Goal: Task Accomplishment & Management: Manage account settings

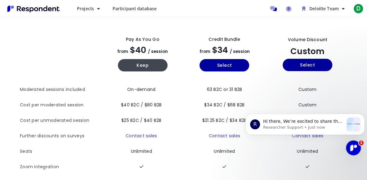
scroll to position [24, 0]
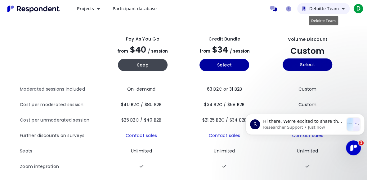
click at [332, 10] on span "Deloitte Team" at bounding box center [323, 9] width 29 height 6
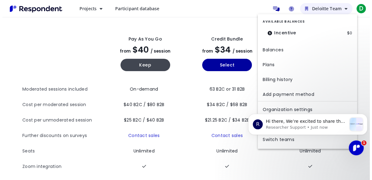
scroll to position [0, 0]
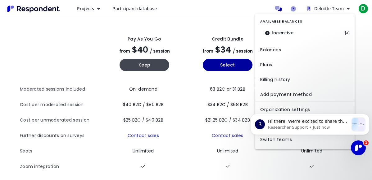
click at [370, 58] on md-backdrop at bounding box center [186, 102] width 372 height 204
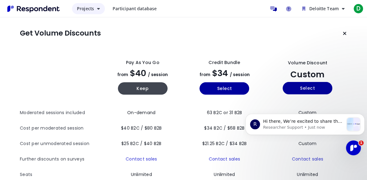
click at [98, 11] on button "Projects" at bounding box center [88, 8] width 33 height 11
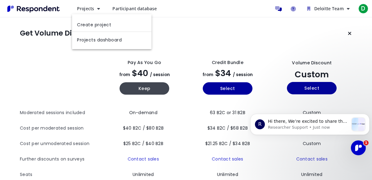
click at [189, 46] on md-backdrop at bounding box center [186, 90] width 372 height 180
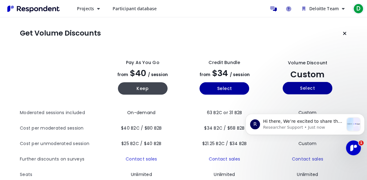
click at [359, 9] on span "D" at bounding box center [358, 9] width 10 height 10
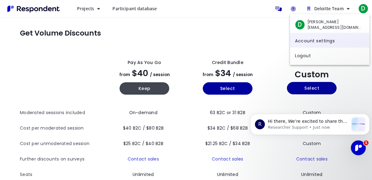
click at [303, 39] on link "Account settings" at bounding box center [329, 40] width 79 height 15
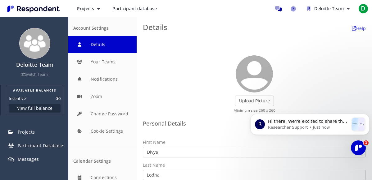
click at [34, 106] on button "View full balance" at bounding box center [35, 108] width 52 height 9
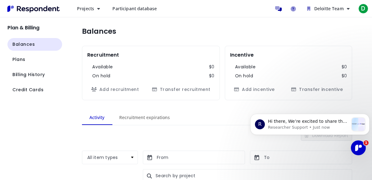
click at [49, 8] on img "Main navigation" at bounding box center [33, 9] width 57 height 10
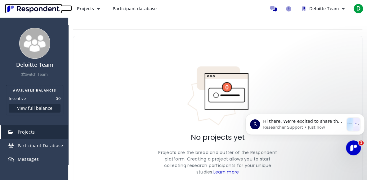
scroll to position [0, 0]
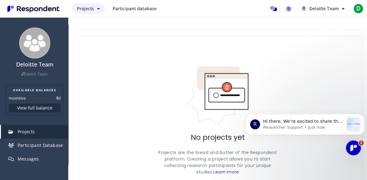
click at [97, 9] on icon "Main navigation" at bounding box center [98, 9] width 3 height 4
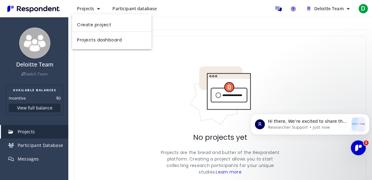
click at [334, 11] on md-backdrop at bounding box center [186, 90] width 372 height 180
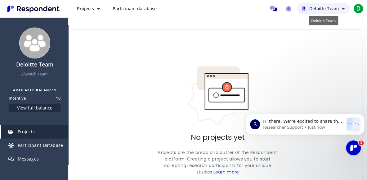
click at [327, 10] on span "Deloitte Team" at bounding box center [323, 9] width 29 height 6
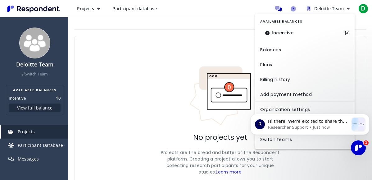
click at [284, 113] on body "R Hi there, We’re excited to share that our site and platform have had a refres…" at bounding box center [309, 132] width 119 height 57
click at [278, 108] on body "R Hi there, We’re excited to share that our site and platform have had a refres…" at bounding box center [309, 132] width 119 height 57
click at [263, 110] on body "R Hi there, We’re excited to share that our site and platform have had a refres…" at bounding box center [309, 132] width 119 height 57
click at [191, 54] on md-backdrop at bounding box center [186, 90] width 372 height 180
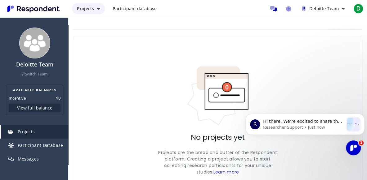
click at [98, 11] on button "Projects" at bounding box center [88, 8] width 33 height 11
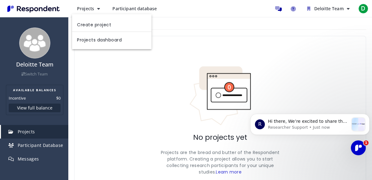
click at [187, 53] on md-backdrop at bounding box center [186, 90] width 372 height 180
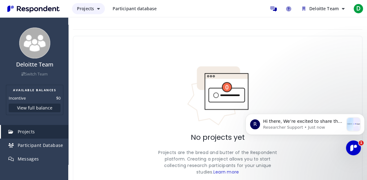
click at [94, 8] on button "Projects" at bounding box center [88, 8] width 33 height 11
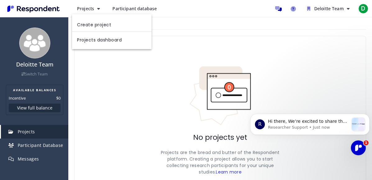
click at [43, 9] on md-backdrop at bounding box center [186, 90] width 372 height 180
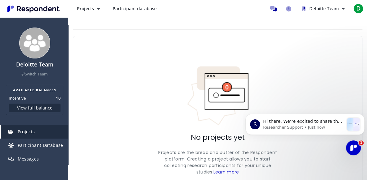
click at [41, 9] on img "Main navigation" at bounding box center [33, 9] width 57 height 10
click at [42, 11] on img "Main navigation" at bounding box center [33, 9] width 57 height 10
click at [94, 10] on button "Projects" at bounding box center [88, 8] width 33 height 11
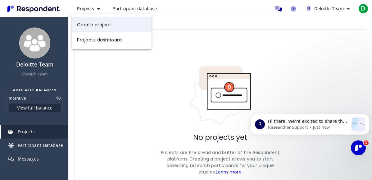
click at [101, 25] on link "Create project" at bounding box center [111, 24] width 79 height 15
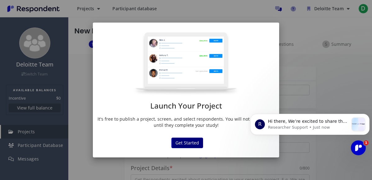
click at [191, 139] on button "Get Started" at bounding box center [187, 143] width 32 height 11
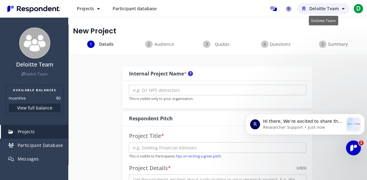
click at [328, 8] on span "Deloitte Team" at bounding box center [323, 9] width 29 height 6
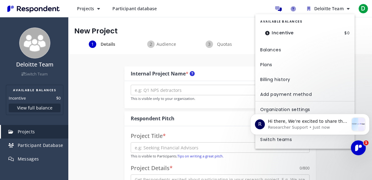
click at [363, 60] on md-backdrop at bounding box center [186, 90] width 372 height 180
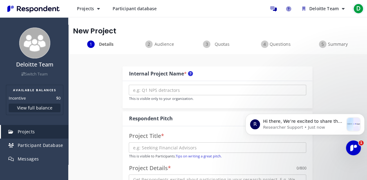
click at [362, 11] on span "D" at bounding box center [358, 9] width 10 height 10
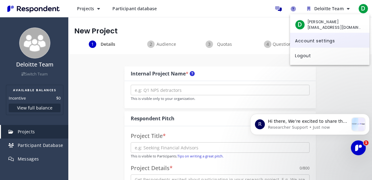
click at [319, 42] on link "Account settings" at bounding box center [329, 40] width 79 height 15
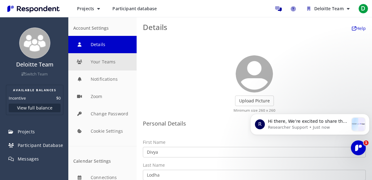
click at [108, 64] on button "Your Teams" at bounding box center [102, 61] width 68 height 17
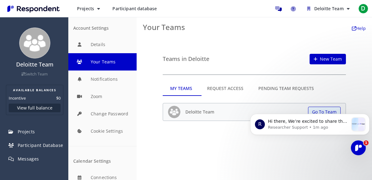
click at [226, 89] on md-tab-item "Request Access" at bounding box center [224, 88] width 51 height 15
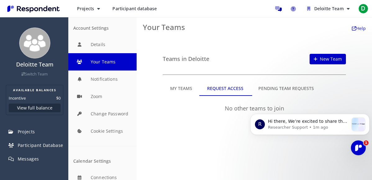
click at [186, 88] on md-tab-item "My Teams" at bounding box center [181, 88] width 37 height 15
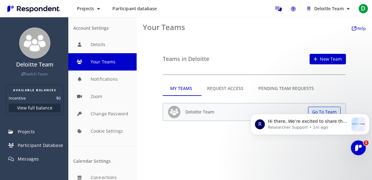
click at [232, 90] on md-tab-item "Request Access" at bounding box center [224, 88] width 51 height 15
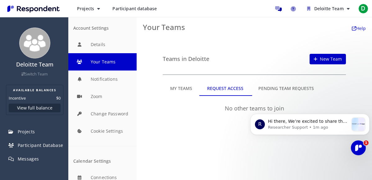
click at [185, 88] on md-tab-item "My Teams" at bounding box center [181, 88] width 37 height 15
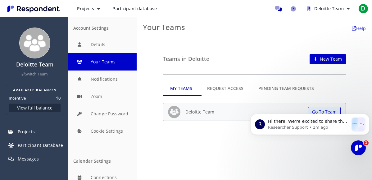
click at [206, 111] on h5 "Deloitte Team" at bounding box center [199, 112] width 29 height 5
click at [309, 110] on body "R Hi there, We’re excited to share that our site and platform have had a refres…" at bounding box center [309, 132] width 119 height 57
click at [320, 109] on body "R Hi there, We’re excited to share that our site and platform have had a refres…" at bounding box center [309, 132] width 119 height 57
click at [178, 112] on img at bounding box center [174, 112] width 12 height 12
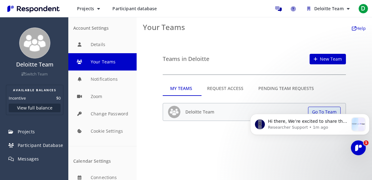
click at [178, 112] on img at bounding box center [174, 112] width 12 height 12
click at [279, 91] on md-tab-item "Pending Team Requests" at bounding box center [286, 88] width 70 height 15
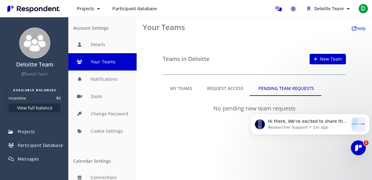
click at [214, 93] on md-tab-item "Request Access" at bounding box center [224, 88] width 51 height 15
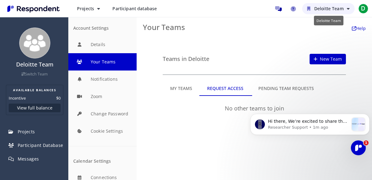
click at [315, 6] on span "Deloitte Team" at bounding box center [328, 9] width 29 height 6
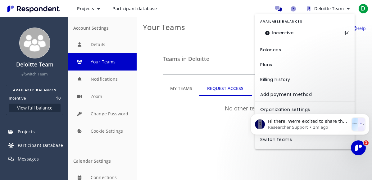
click at [308, 8] on md-backdrop at bounding box center [186, 90] width 372 height 180
